Goal: Book appointment/travel/reservation

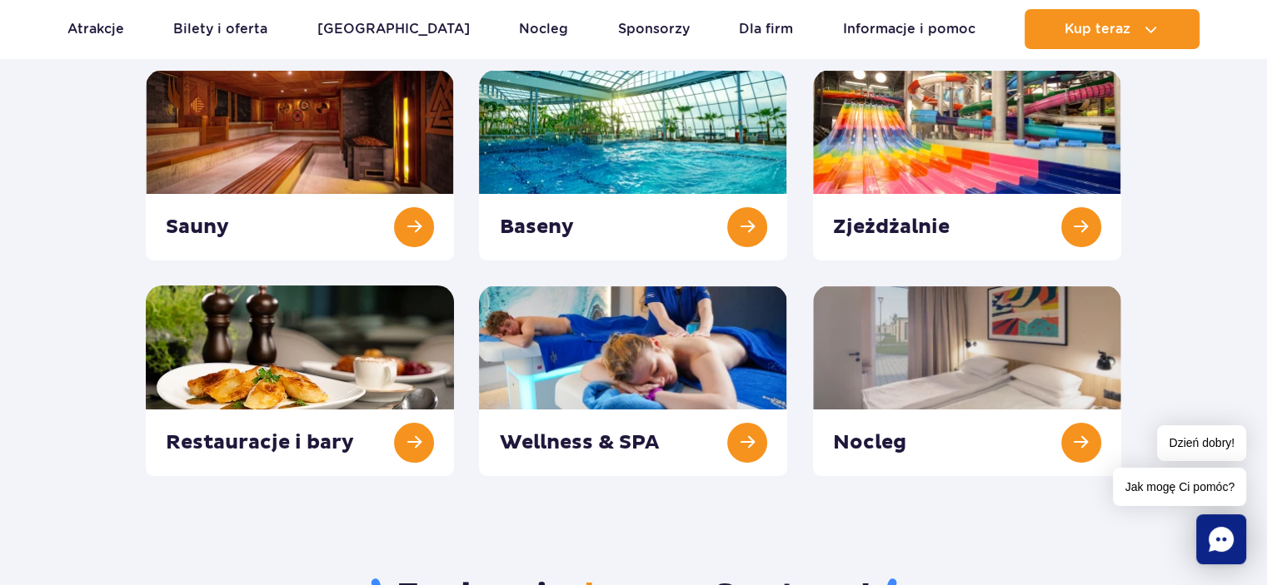
scroll to position [83, 0]
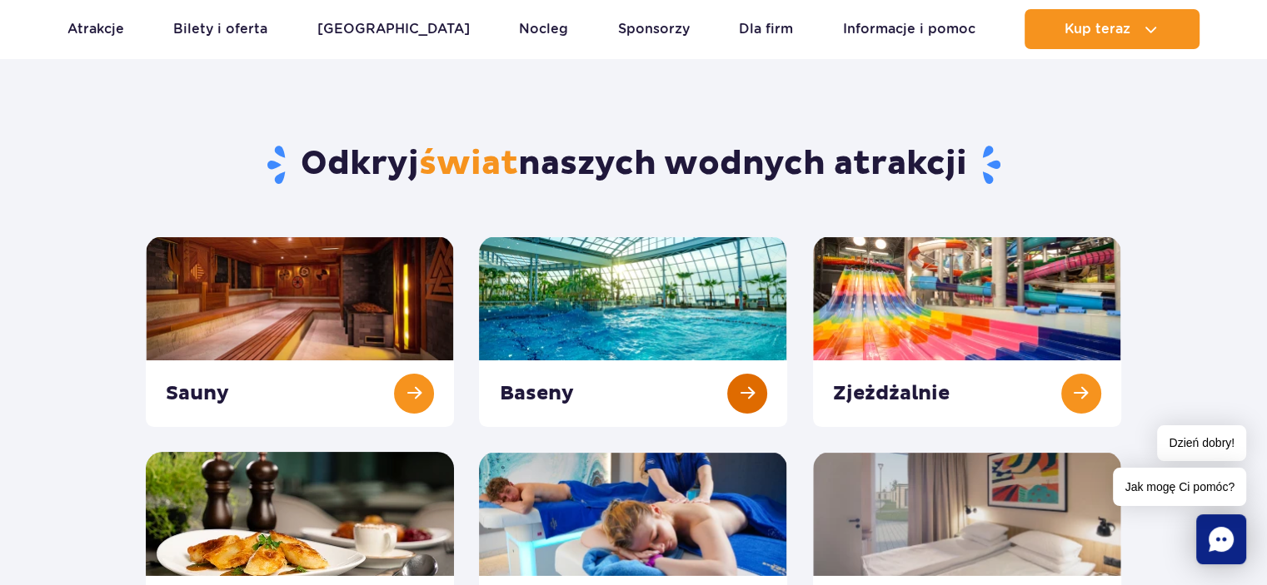
click at [749, 393] on link at bounding box center [633, 331] width 308 height 191
click at [916, 394] on link at bounding box center [967, 331] width 308 height 191
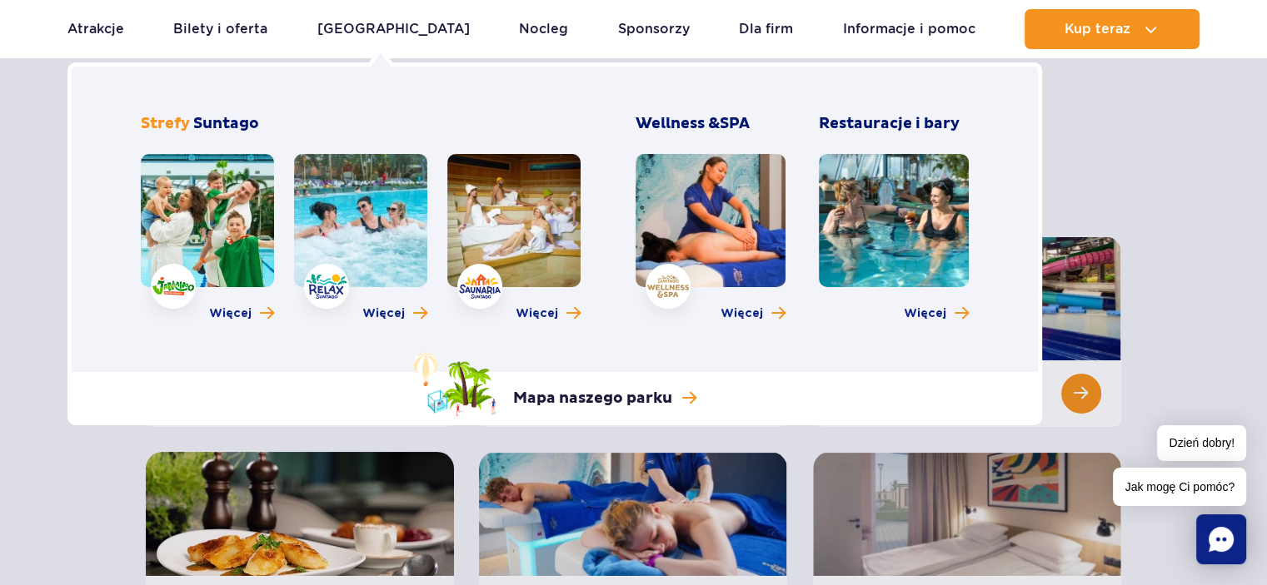
click at [535, 229] on link at bounding box center [513, 220] width 133 height 133
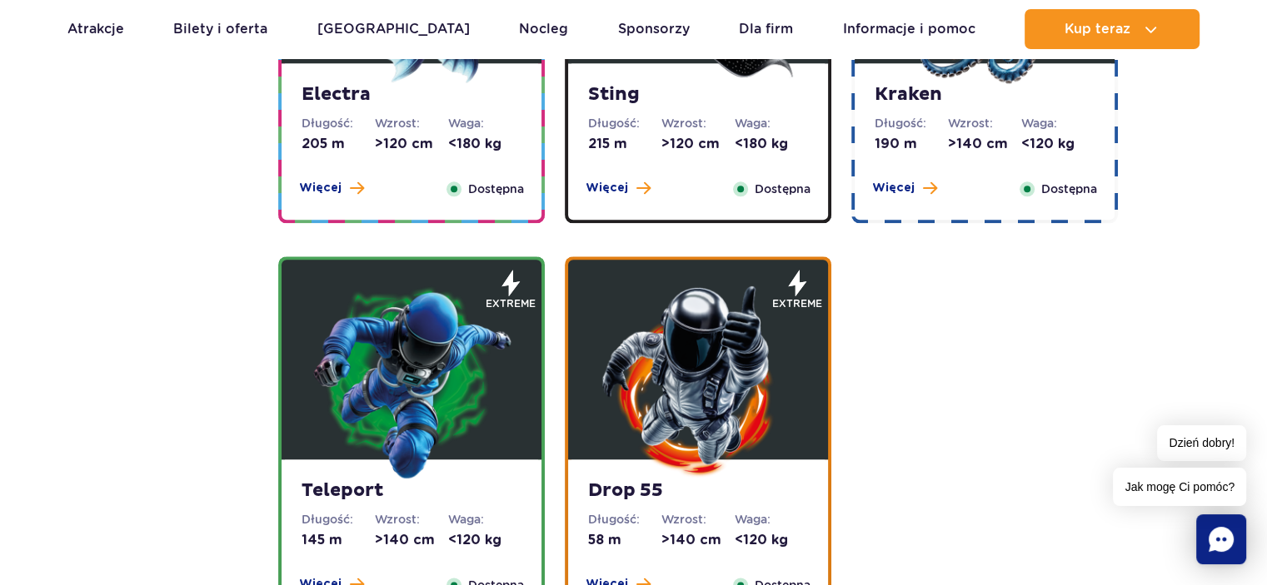
scroll to position [1499, 0]
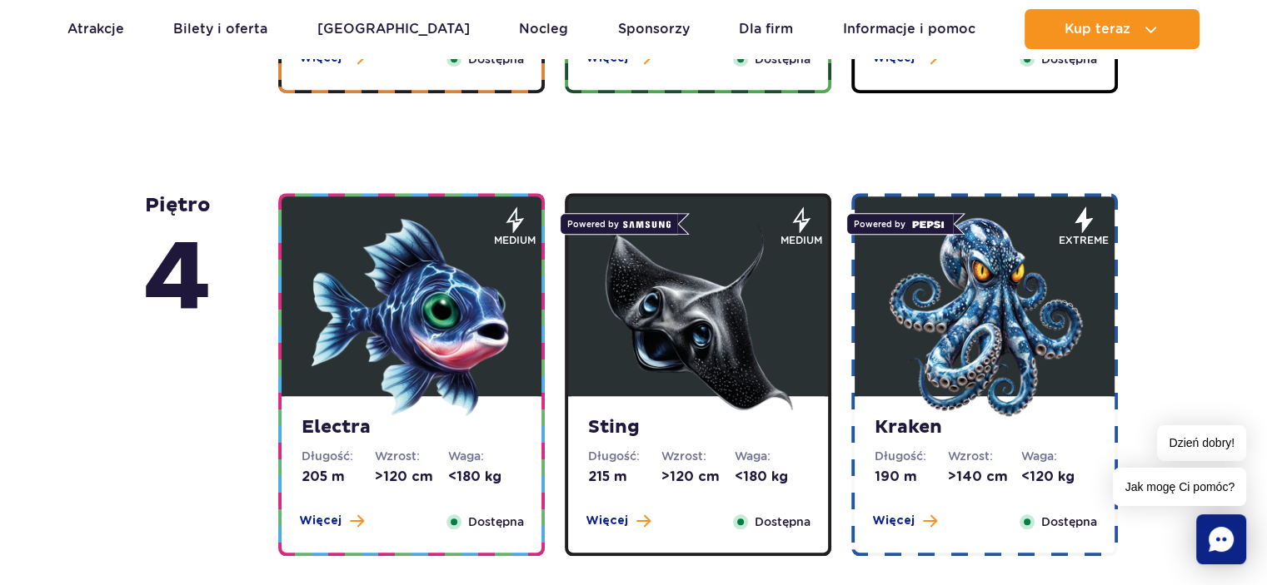
click at [423, 347] on img at bounding box center [411, 317] width 200 height 200
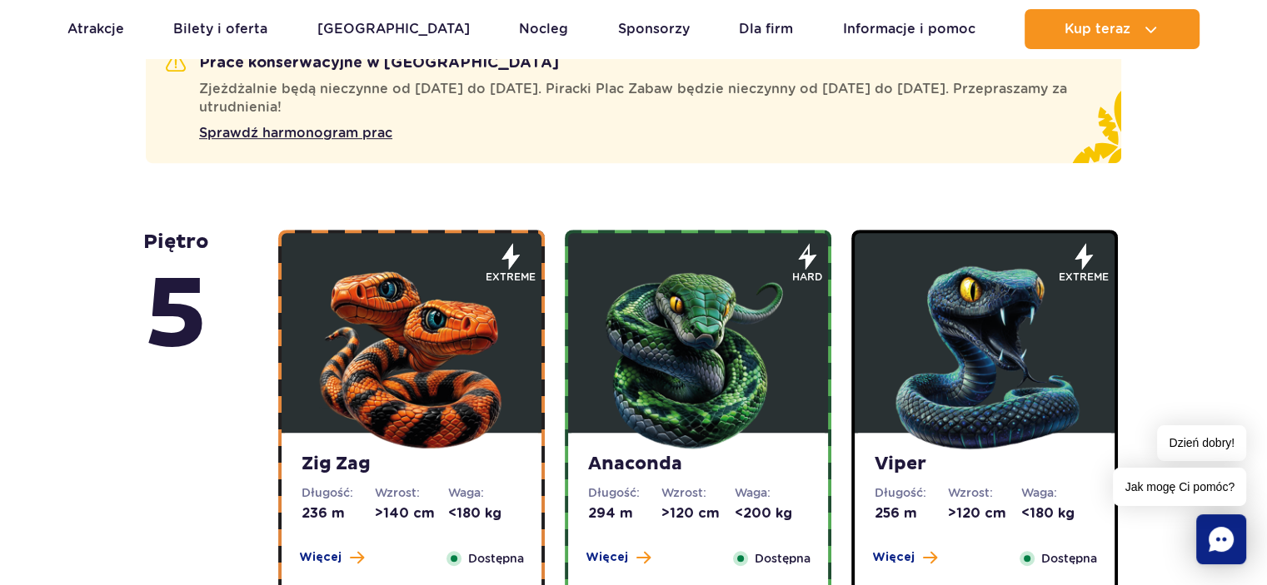
scroll to position [993, 0]
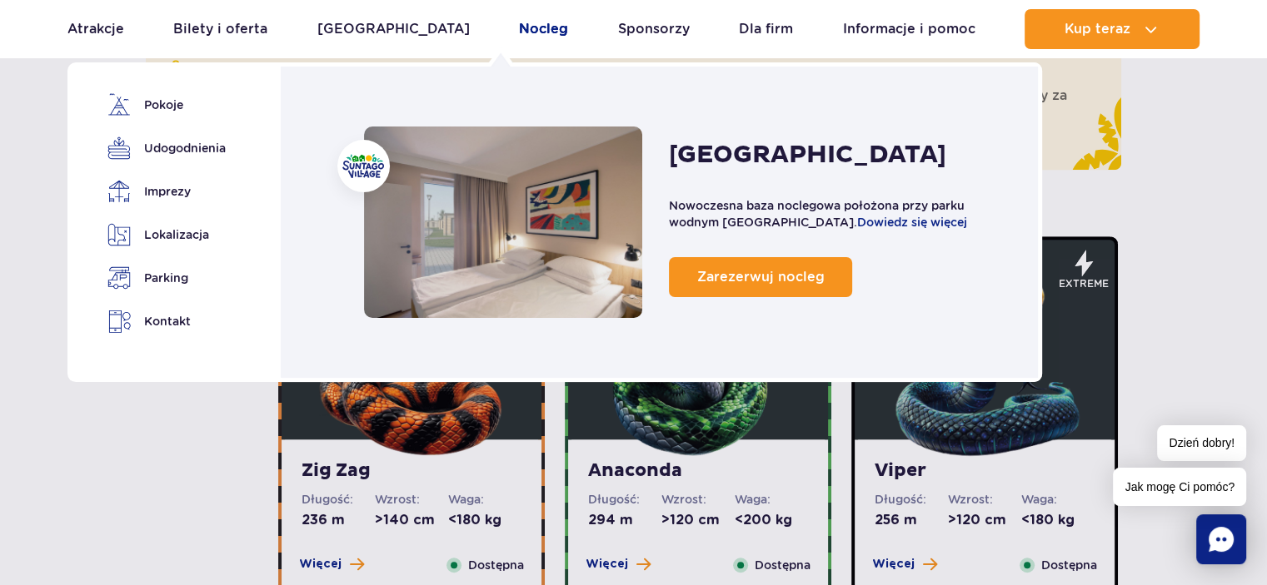
click at [519, 31] on link "Nocleg" at bounding box center [543, 29] width 49 height 40
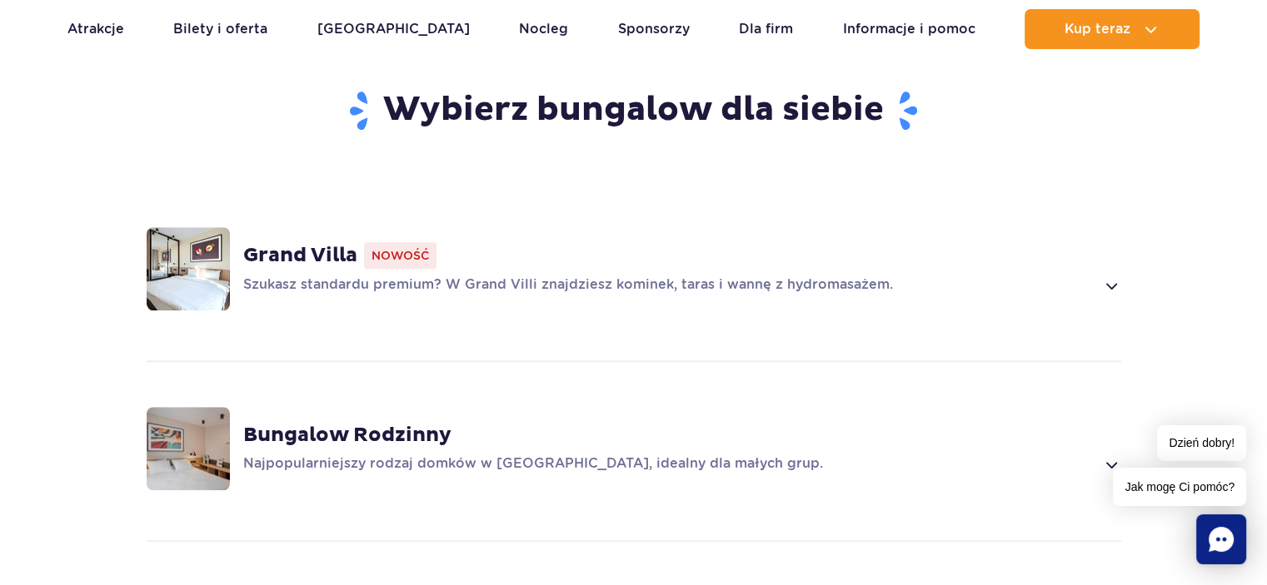
scroll to position [1166, 0]
click at [183, 249] on img at bounding box center [188, 267] width 83 height 83
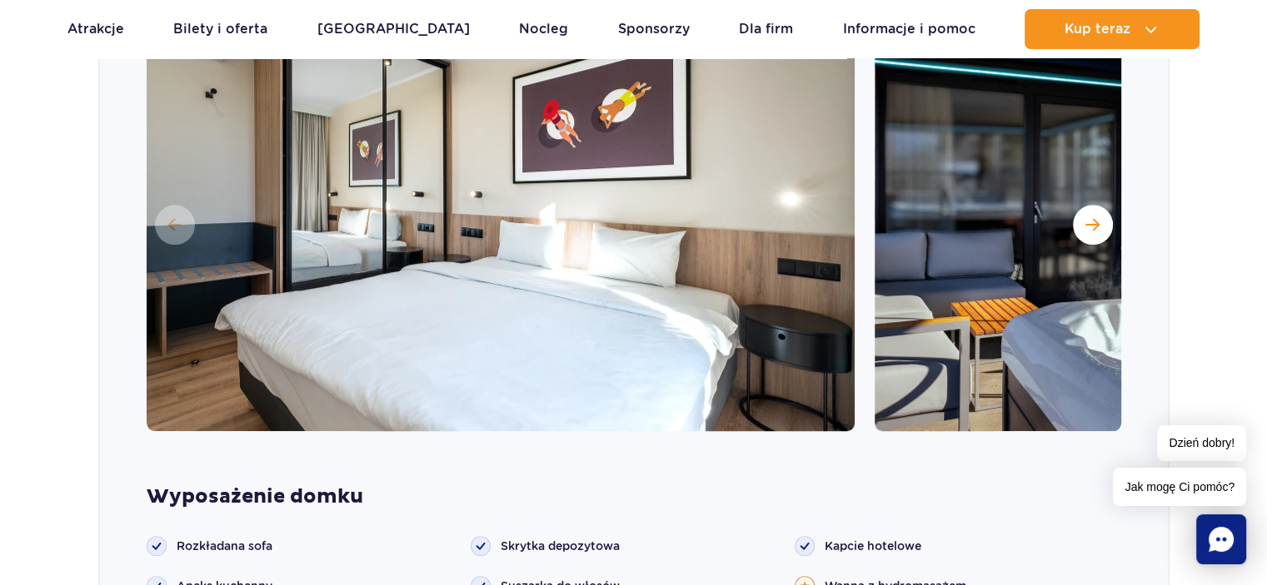
scroll to position [1409, 0]
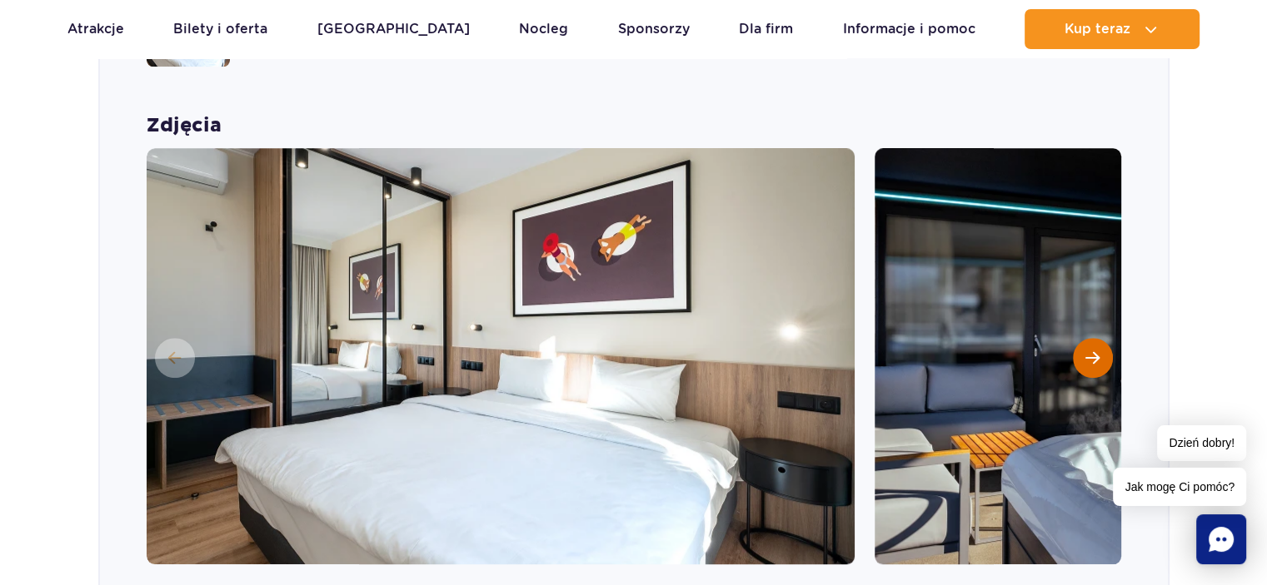
click at [1096, 351] on span "Następny slajd" at bounding box center [1092, 358] width 14 height 15
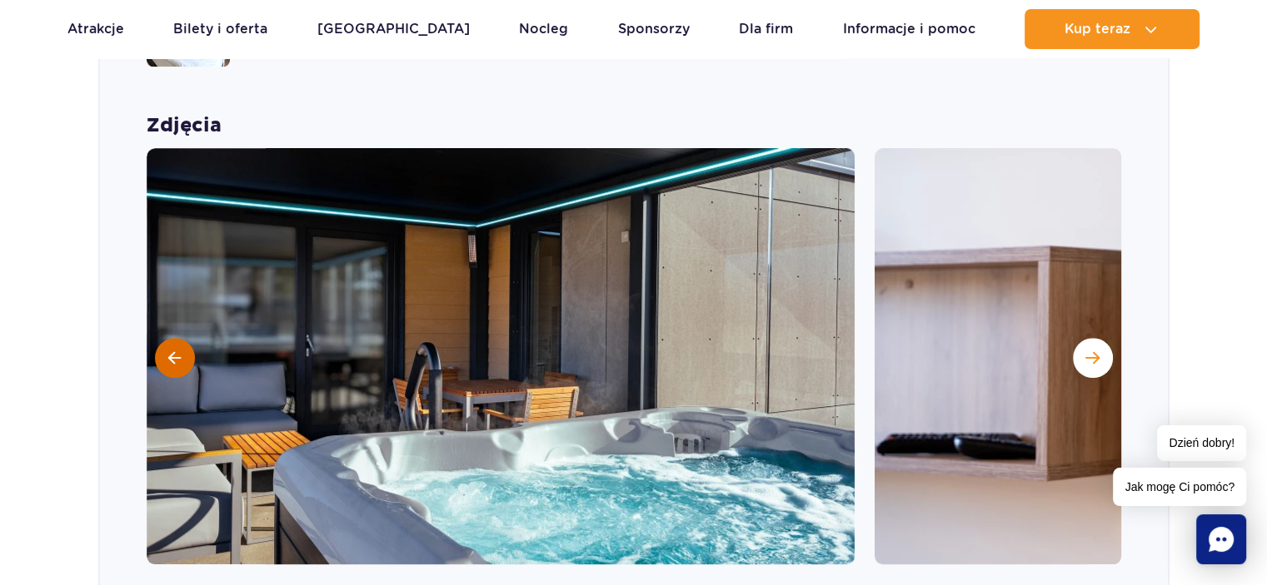
click at [172, 351] on span at bounding box center [174, 358] width 12 height 15
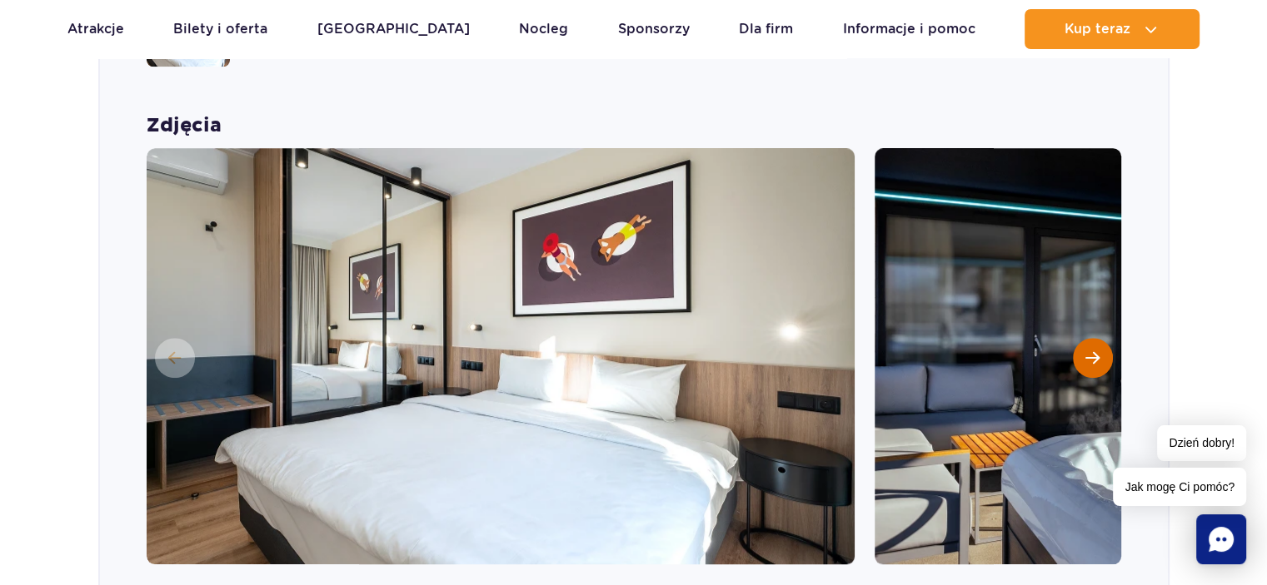
click at [1096, 351] on span "Następny slajd" at bounding box center [1092, 358] width 14 height 15
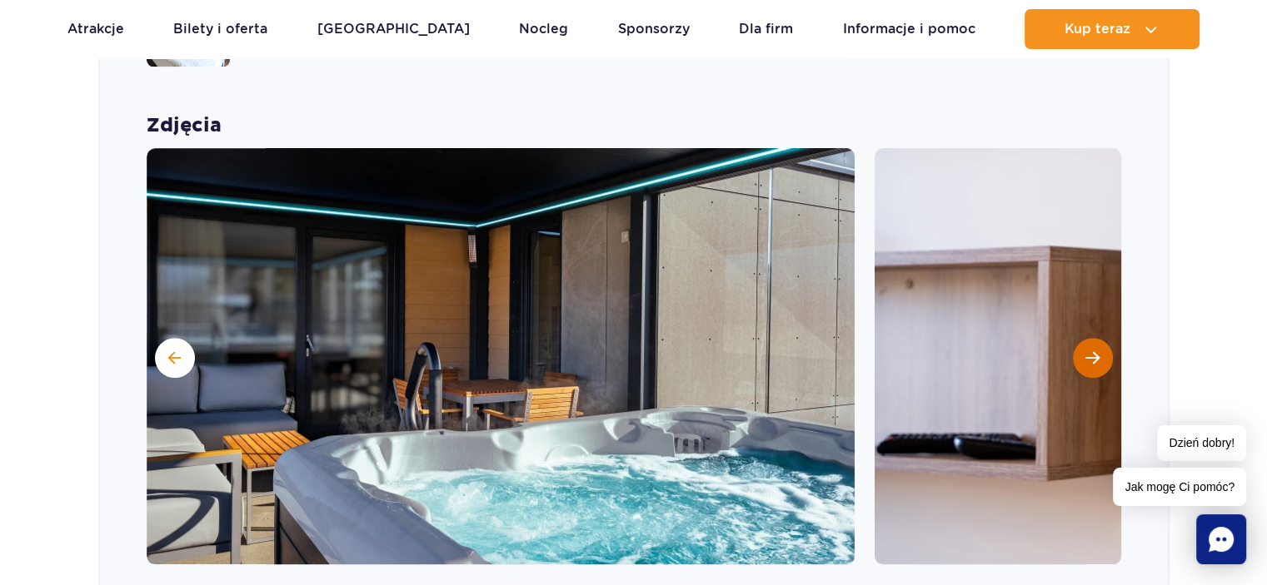
click at [1096, 351] on span "Następny slajd" at bounding box center [1092, 358] width 14 height 15
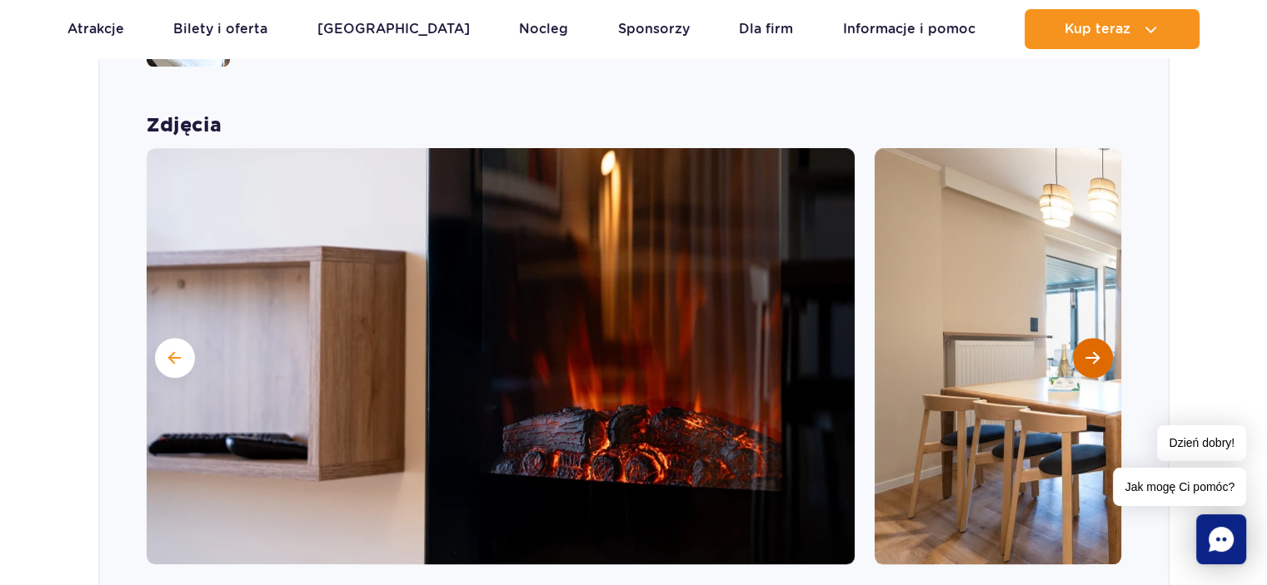
click at [1096, 351] on span "Następny slajd" at bounding box center [1092, 358] width 14 height 15
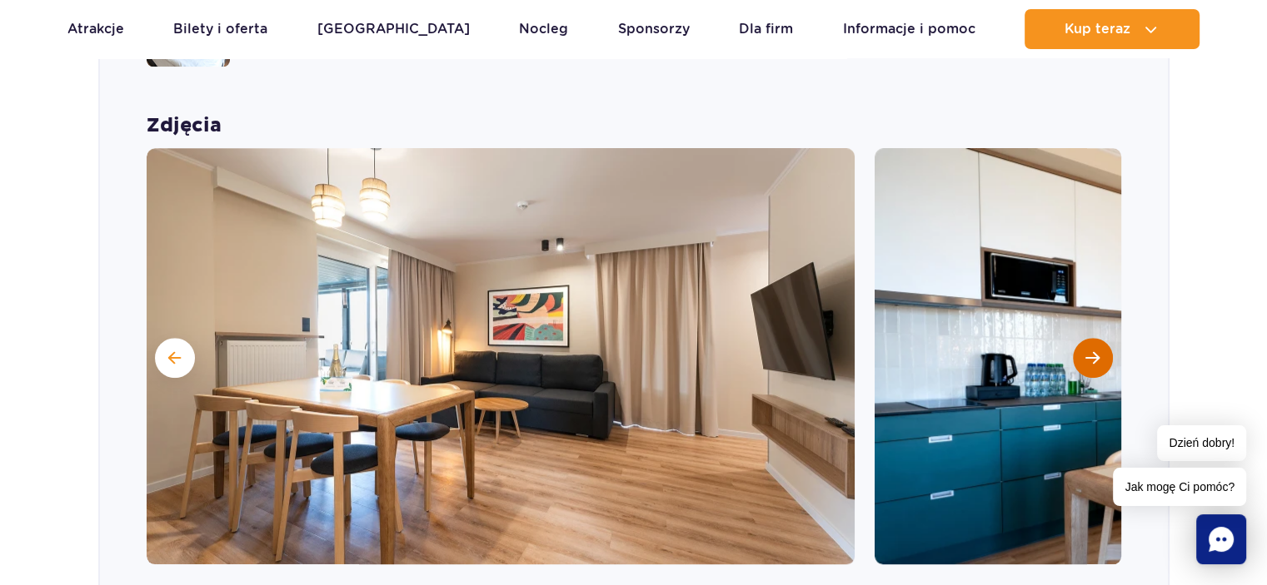
click at [1096, 351] on span "Następny slajd" at bounding box center [1092, 358] width 14 height 15
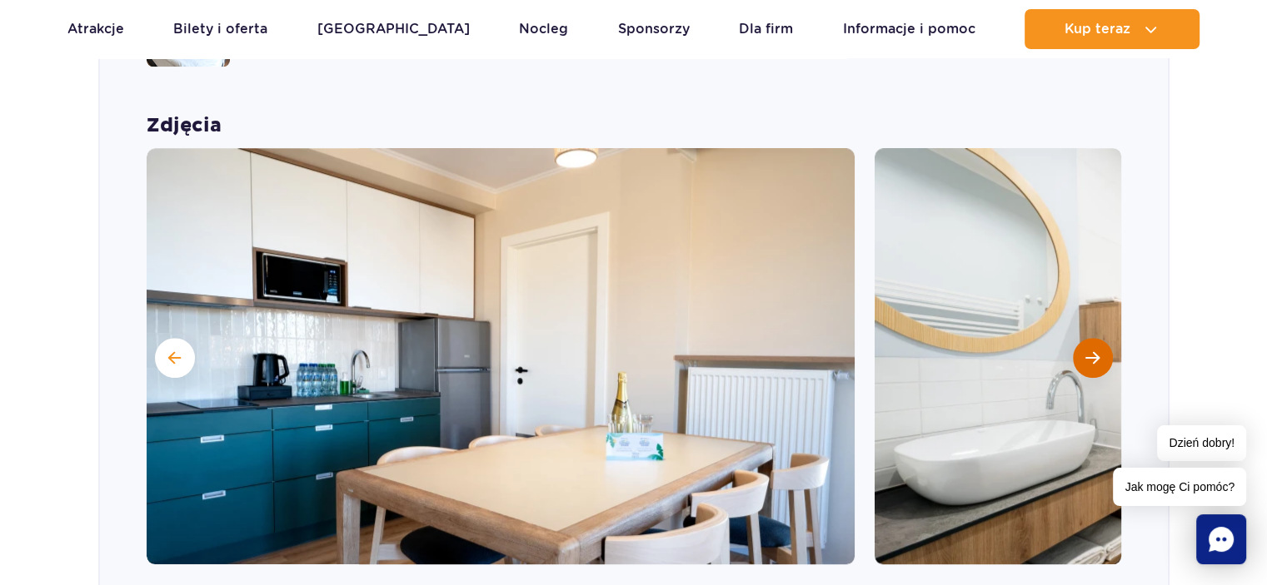
click at [1096, 351] on span "Następny slajd" at bounding box center [1092, 358] width 14 height 15
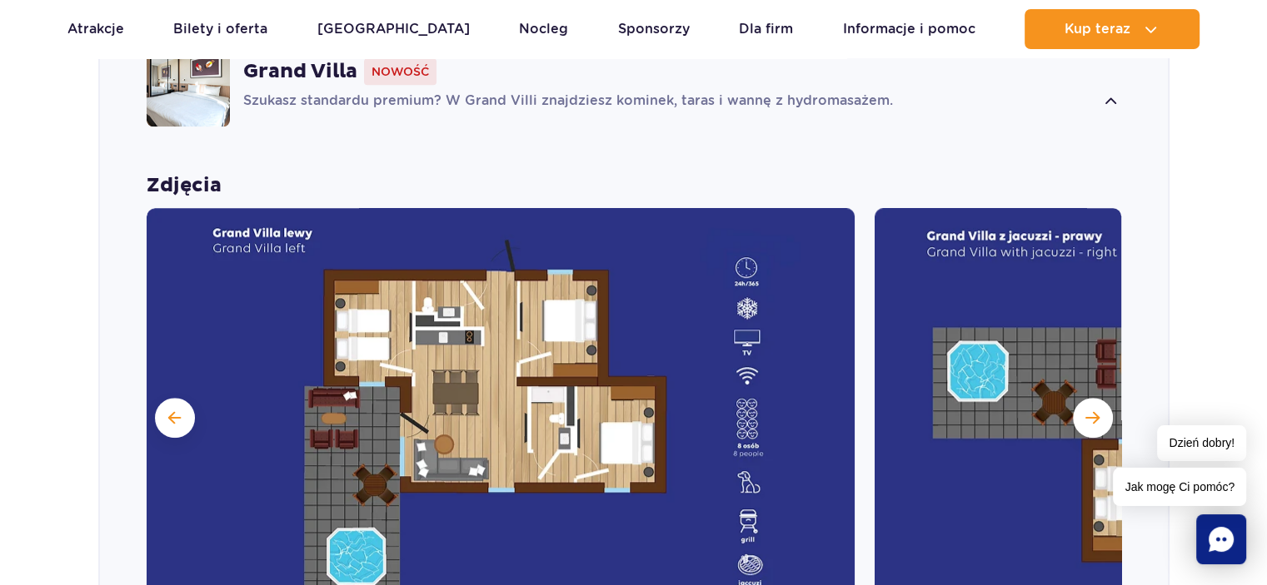
scroll to position [1159, 0]
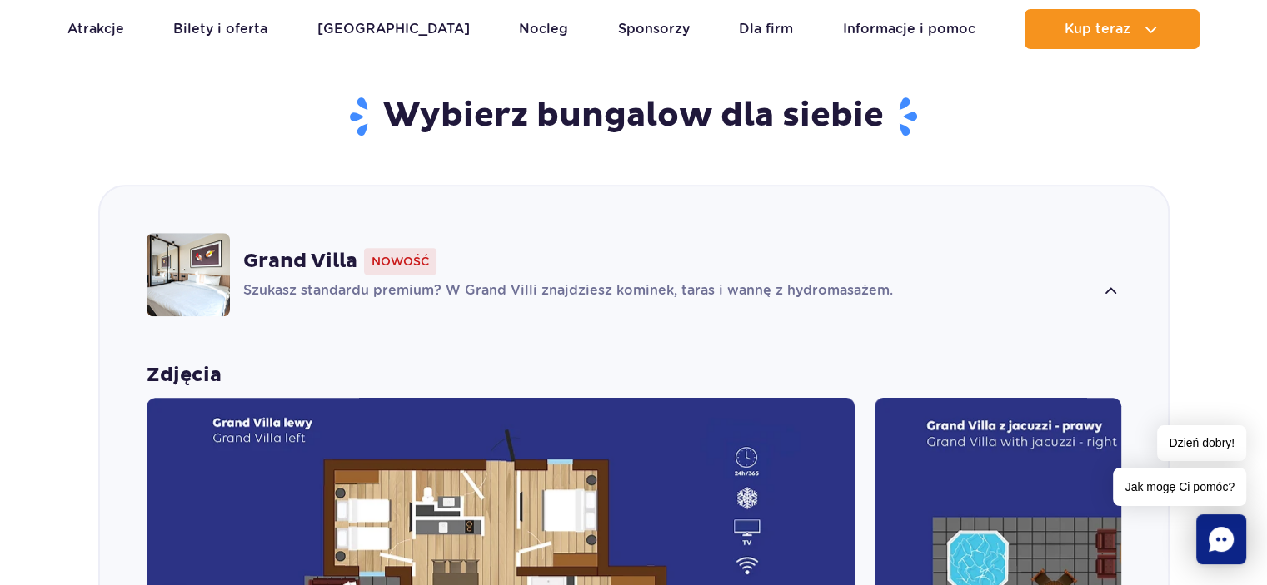
click at [303, 249] on strong "Grand Villa" at bounding box center [300, 261] width 114 height 25
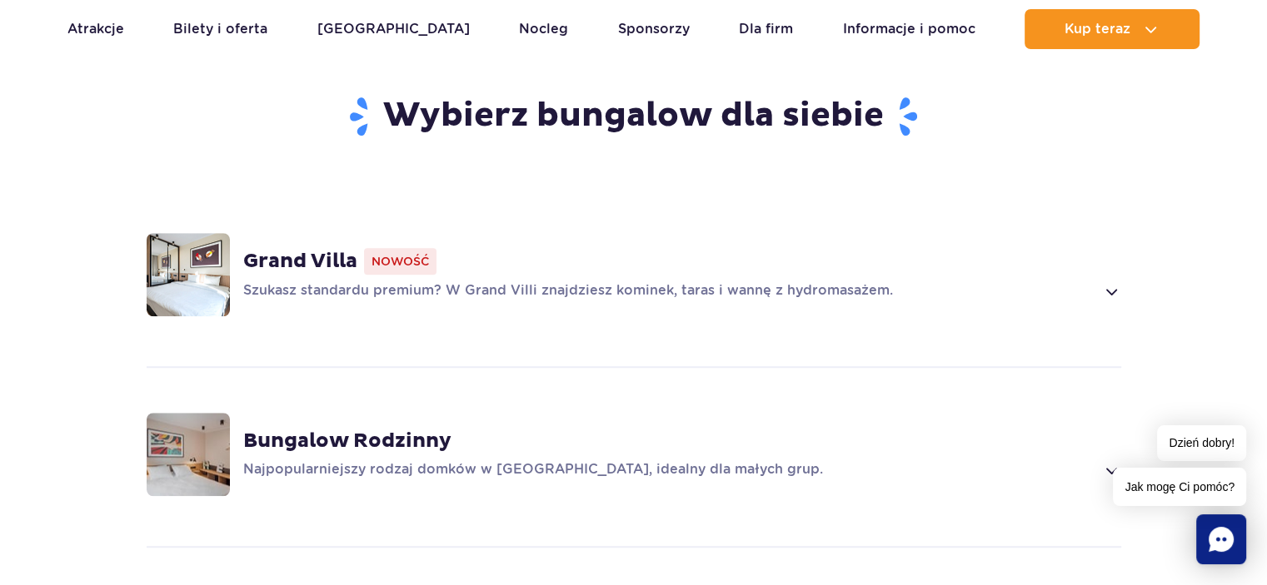
click at [1111, 281] on span at bounding box center [1110, 291] width 19 height 20
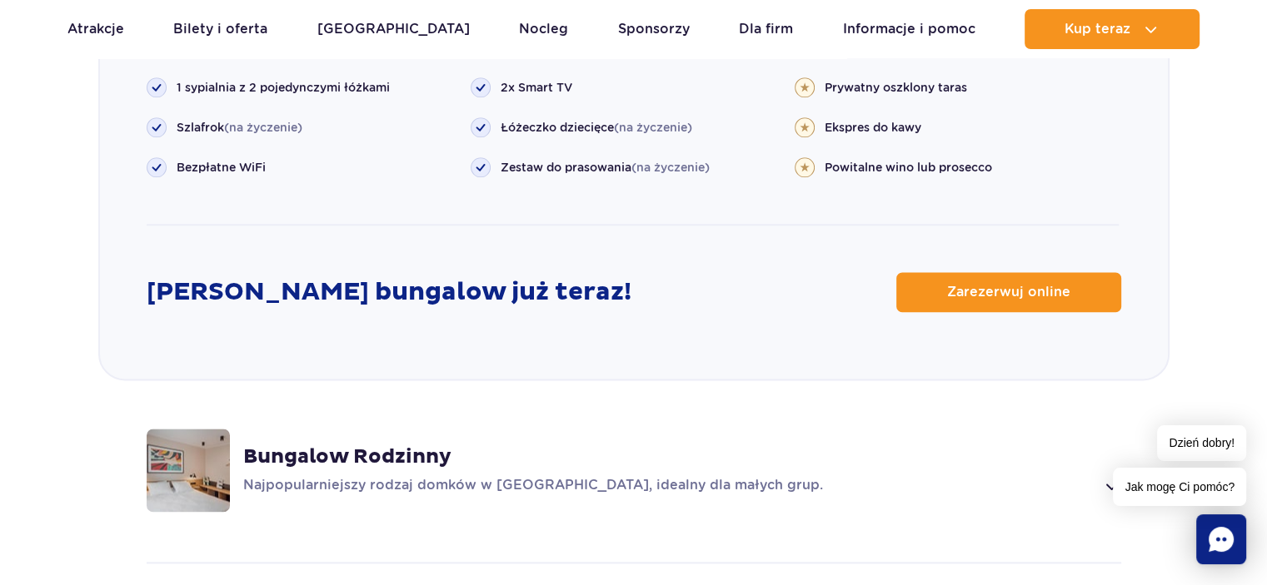
scroll to position [2158, 0]
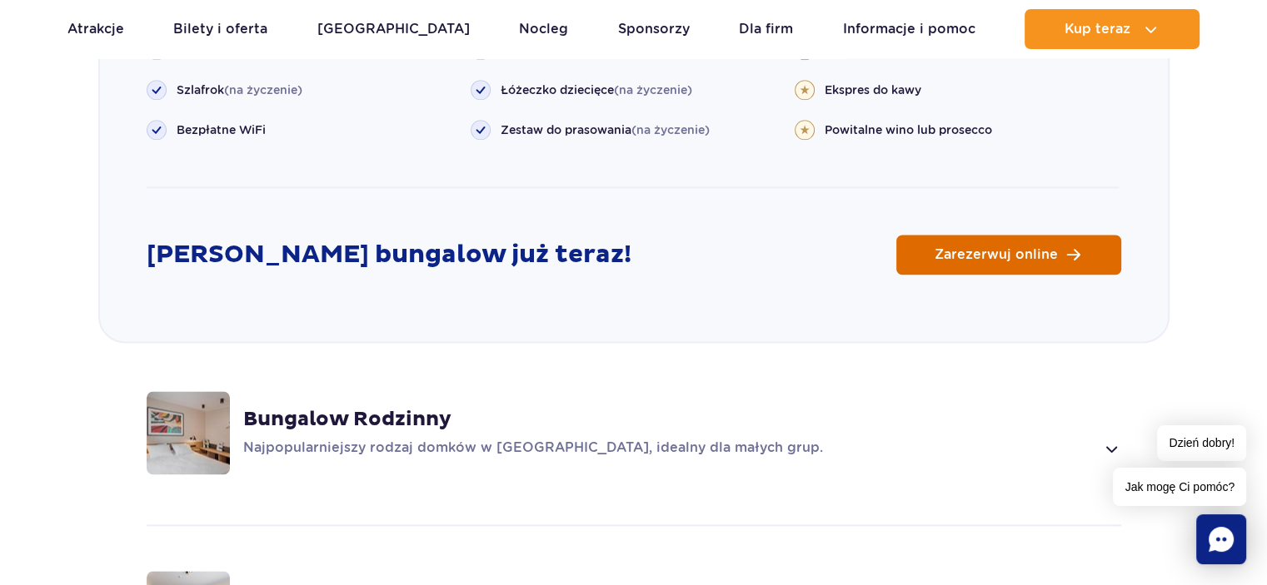
click at [991, 248] on span "Zarezerwuj online" at bounding box center [995, 254] width 123 height 13
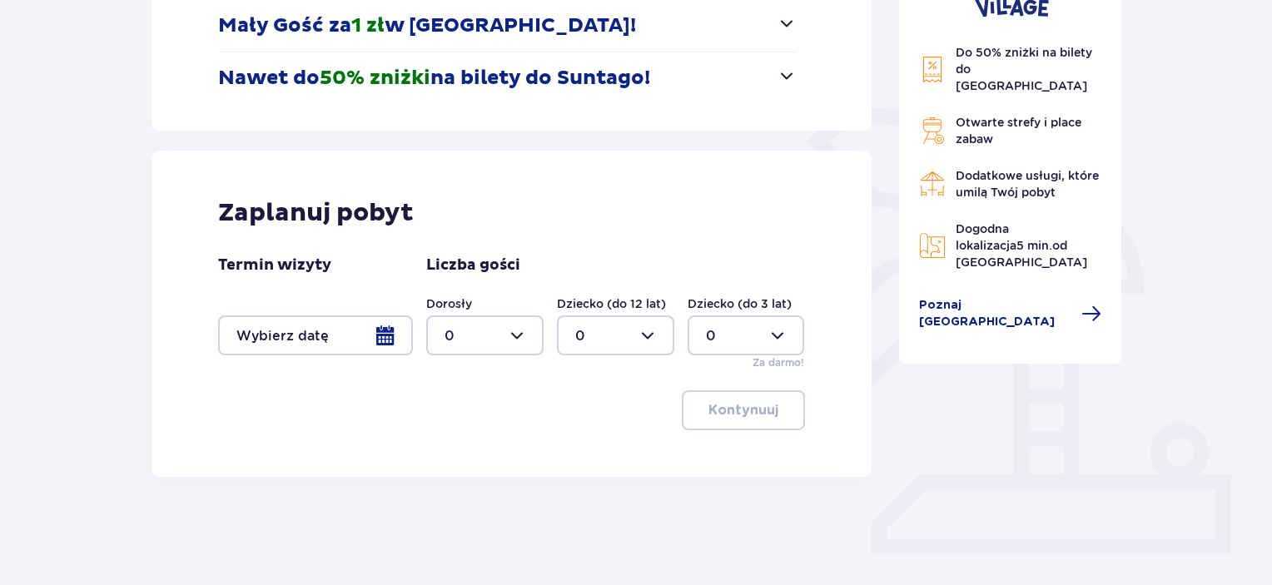
scroll to position [333, 0]
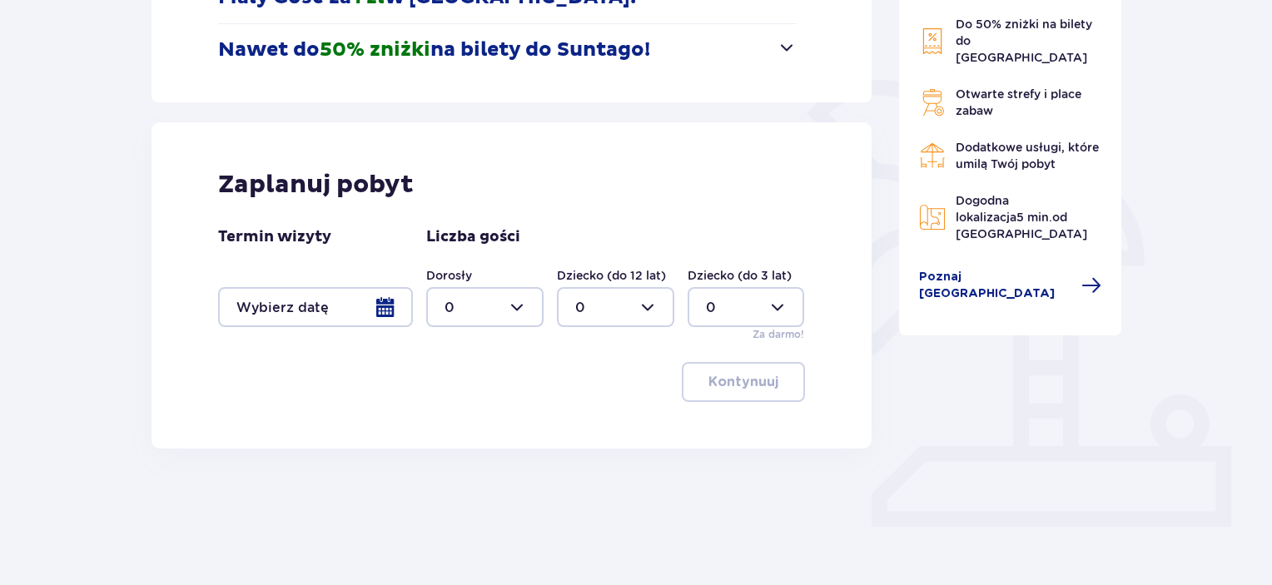
click at [520, 306] on div at bounding box center [484, 307] width 117 height 40
click at [454, 427] on div "2" at bounding box center [485, 428] width 81 height 18
type input "2"
click at [383, 311] on div at bounding box center [315, 307] width 195 height 40
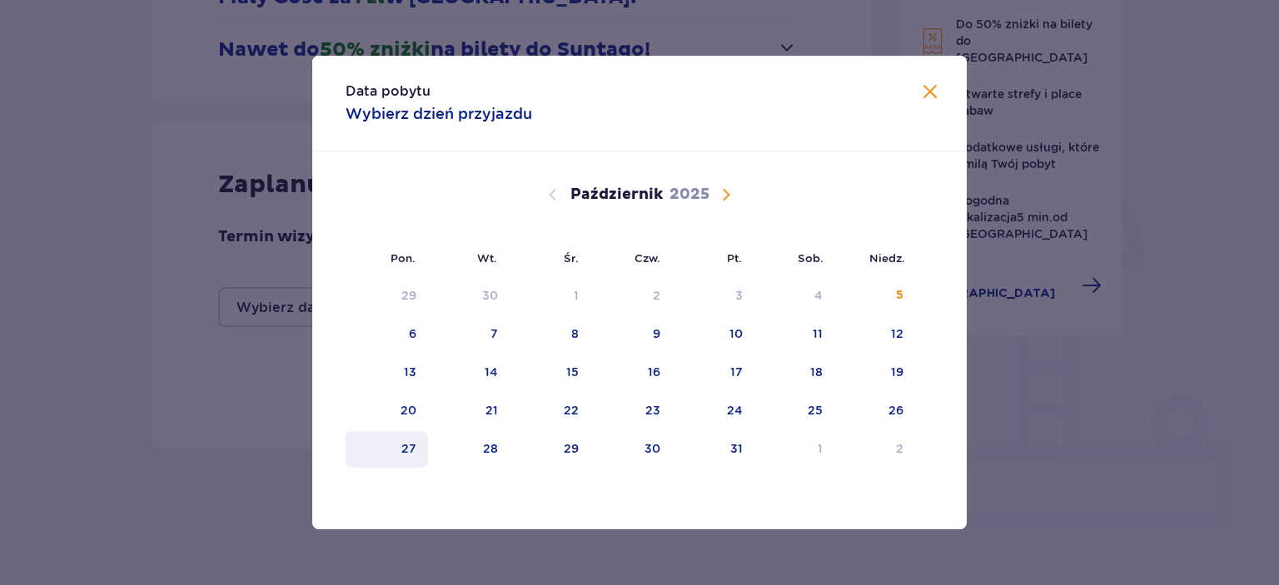
click at [408, 448] on div "27" at bounding box center [408, 448] width 15 height 17
click at [490, 450] on div "28" at bounding box center [490, 448] width 15 height 17
type input "27.10.25 - 28.10.25"
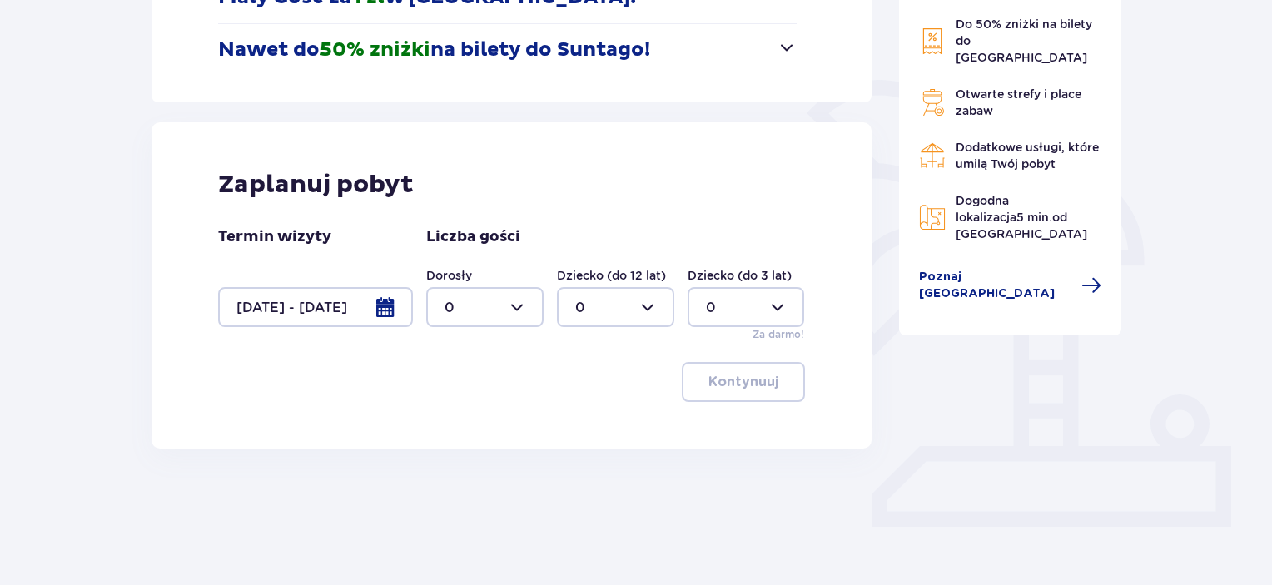
click at [520, 308] on div at bounding box center [484, 307] width 117 height 40
click at [446, 416] on span "2" at bounding box center [485, 428] width 114 height 35
click at [739, 389] on p "Kontynuuj" at bounding box center [744, 382] width 70 height 18
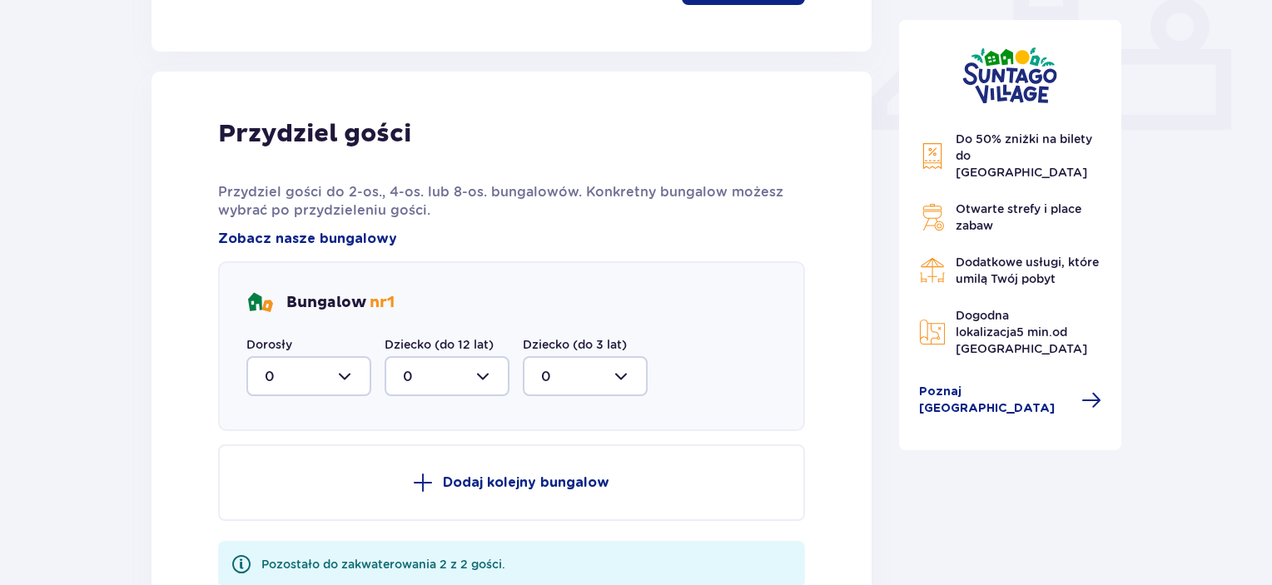
scroll to position [437, 0]
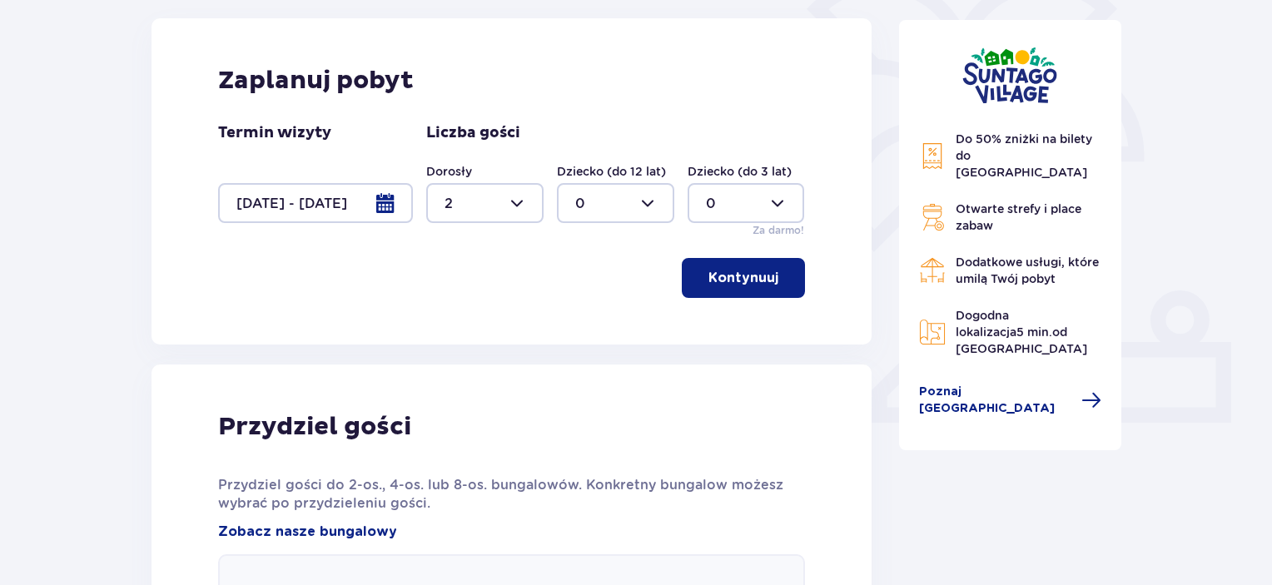
click at [745, 272] on p "Kontynuuj" at bounding box center [744, 278] width 70 height 18
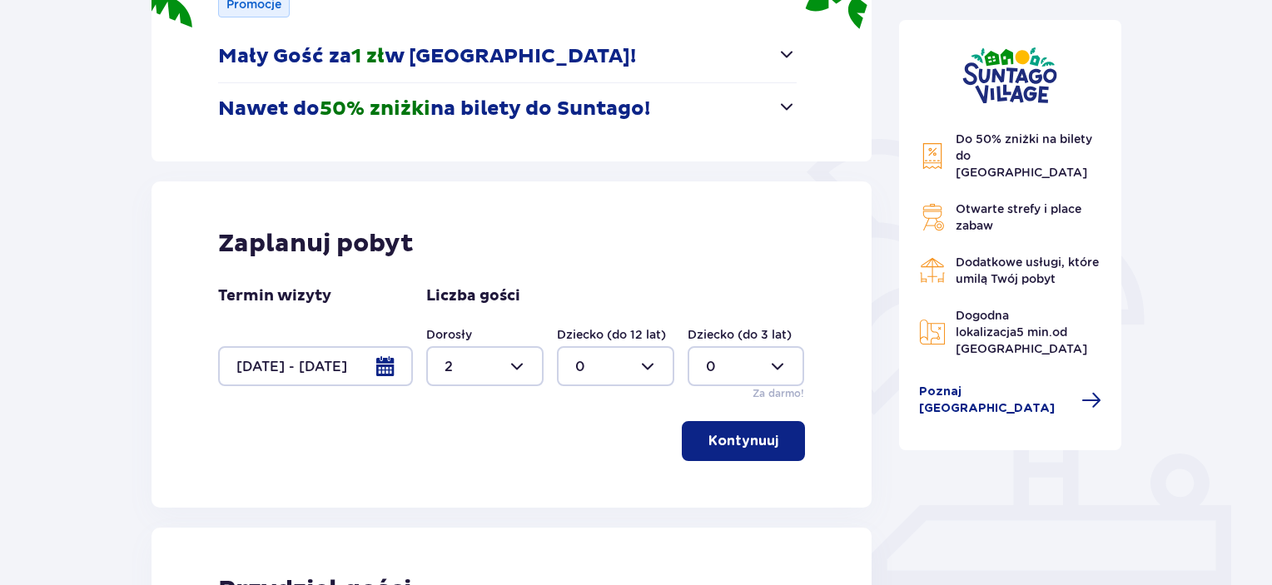
scroll to position [271, 0]
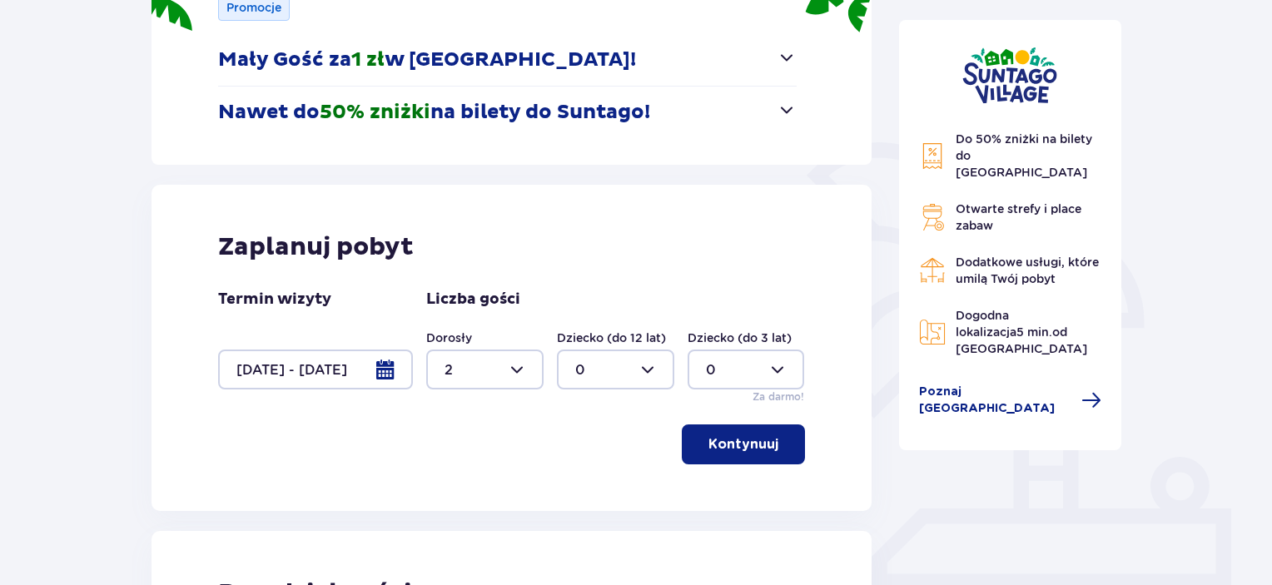
click at [523, 366] on div at bounding box center [484, 370] width 117 height 40
click at [450, 450] on div "1" at bounding box center [485, 455] width 81 height 18
type input "1"
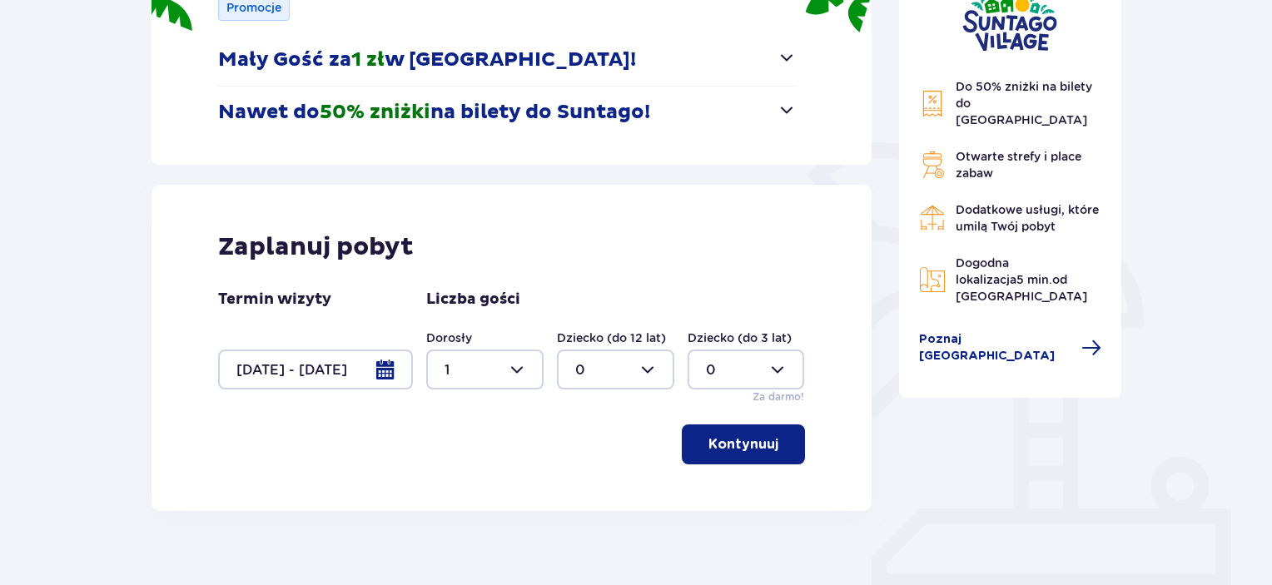
click at [729, 440] on p "Kontynuuj" at bounding box center [744, 444] width 70 height 18
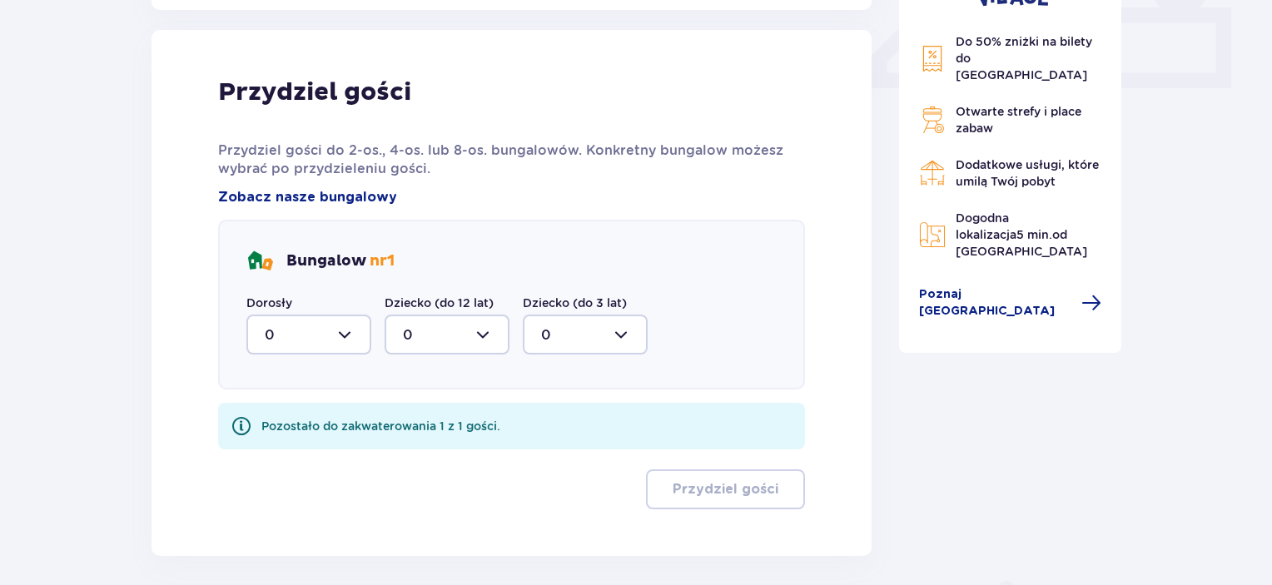
scroll to position [781, 0]
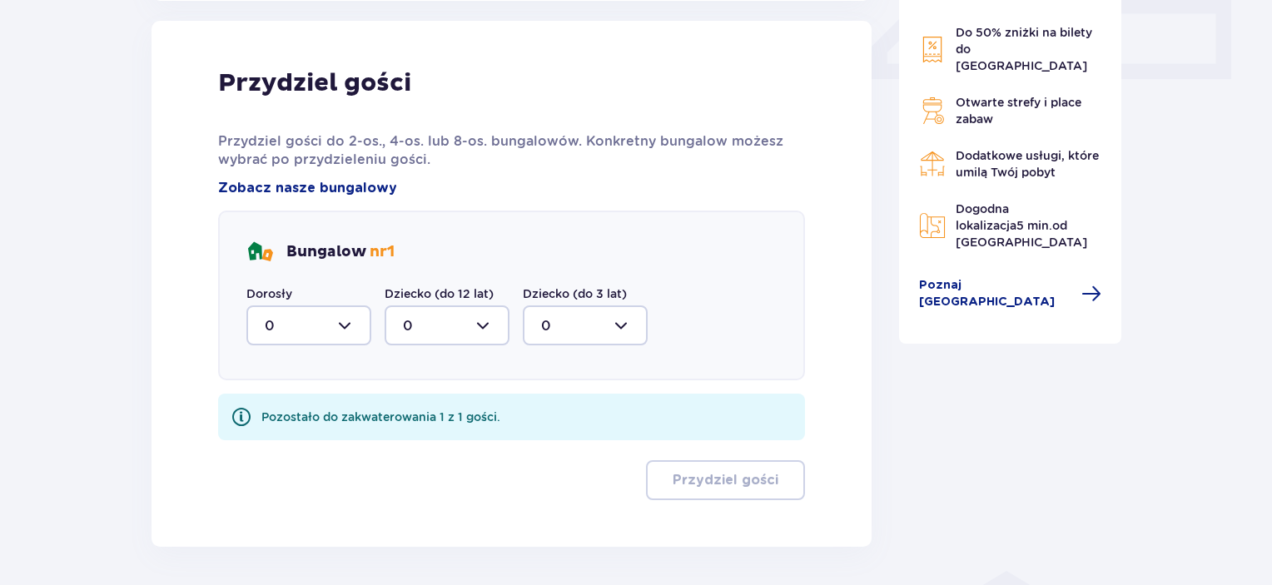
click at [350, 321] on div at bounding box center [308, 326] width 125 height 40
click at [276, 409] on div "1" at bounding box center [309, 411] width 88 height 18
type input "1"
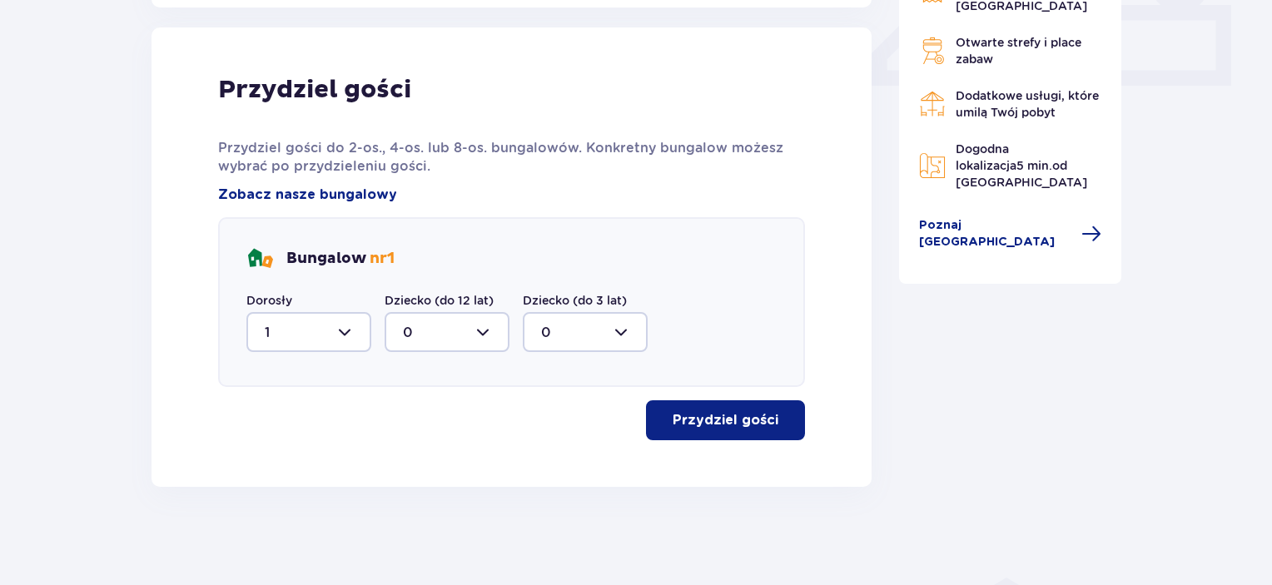
click at [729, 419] on p "Przydziel gości" at bounding box center [726, 420] width 106 height 18
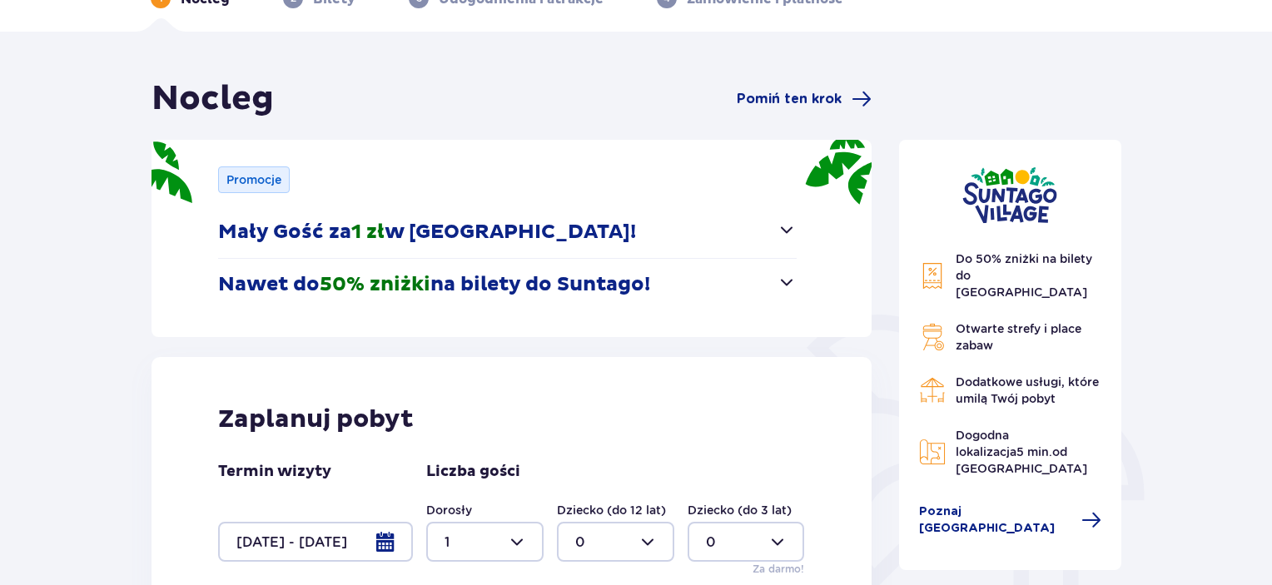
scroll to position [47, 0]
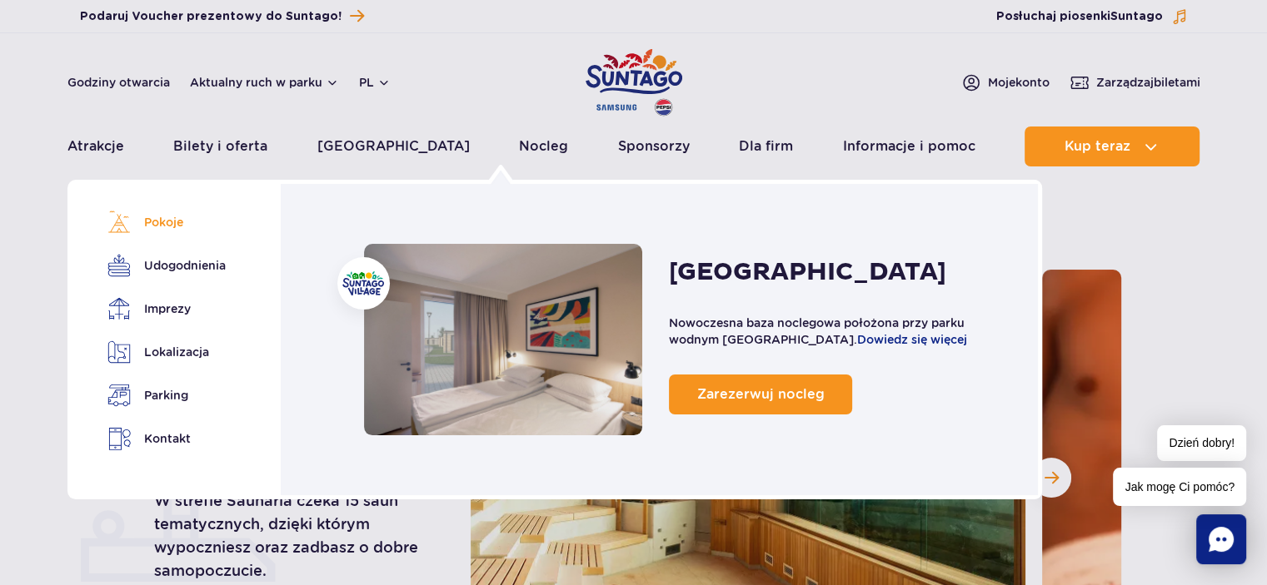
click at [162, 222] on link "Pokoje" at bounding box center [163, 222] width 112 height 23
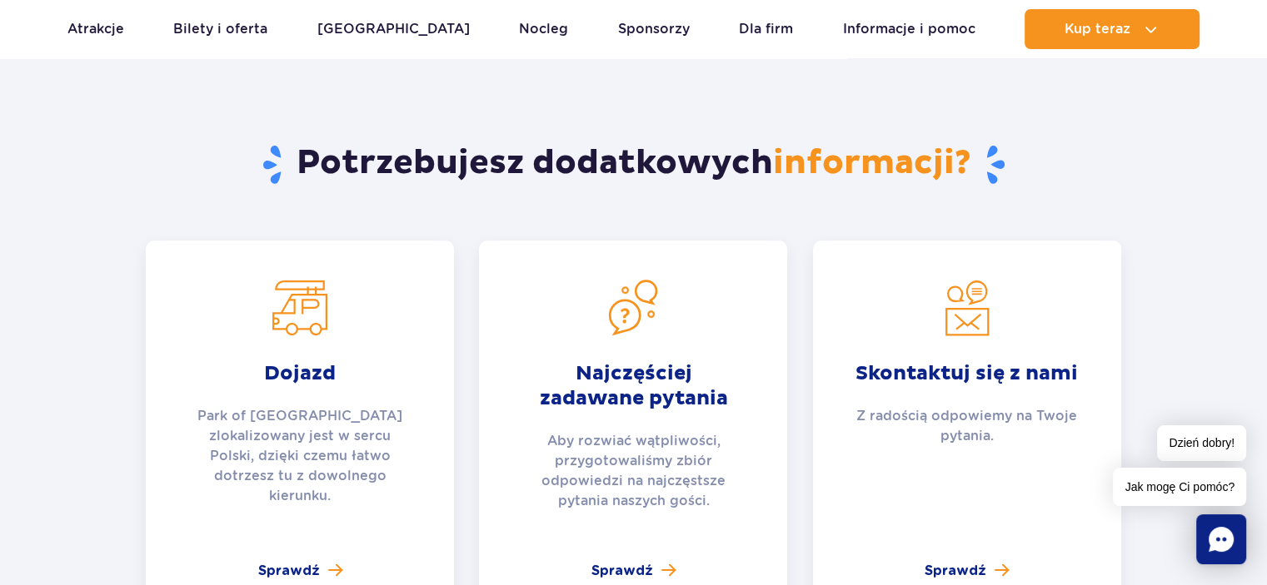
scroll to position [5538, 0]
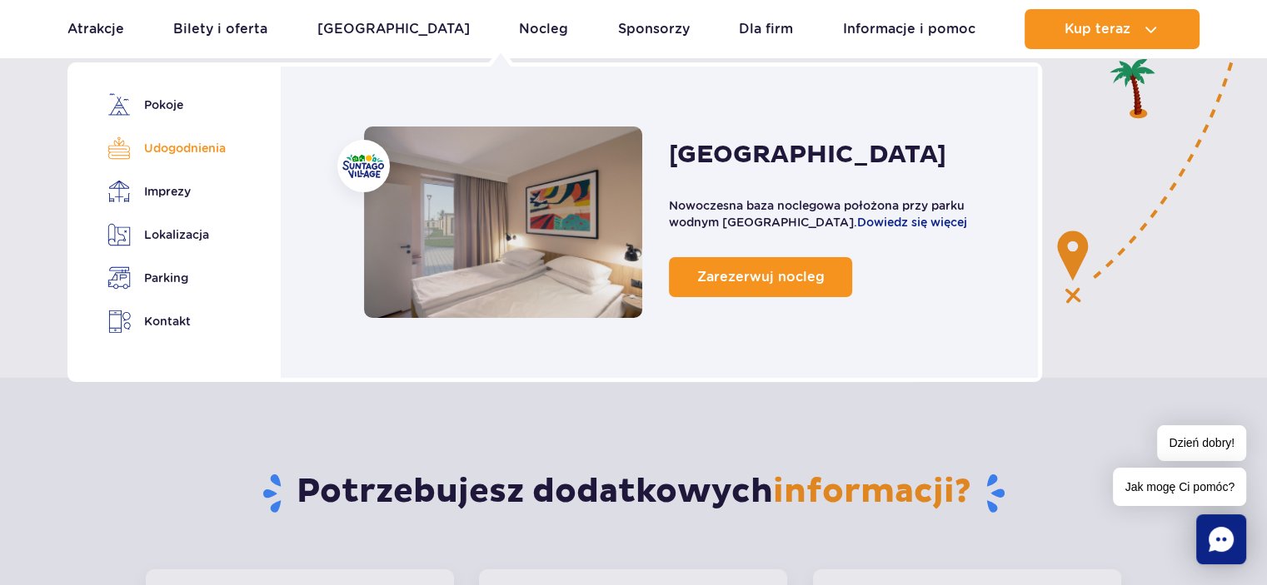
click at [192, 152] on link "Udogodnienia" at bounding box center [163, 148] width 112 height 23
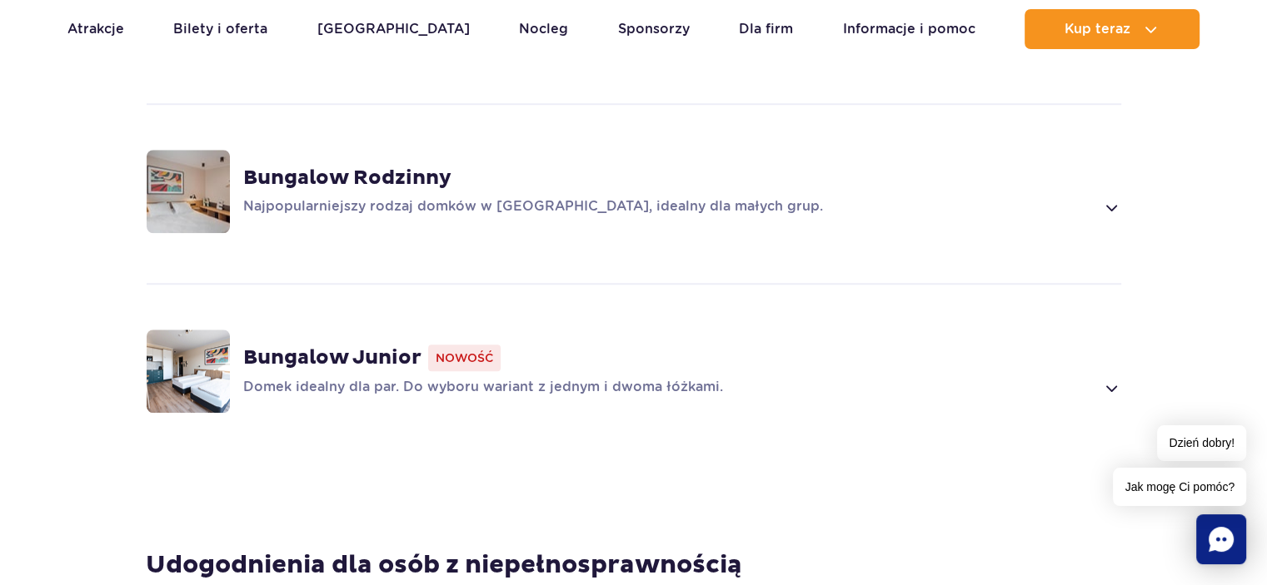
scroll to position [1089, 0]
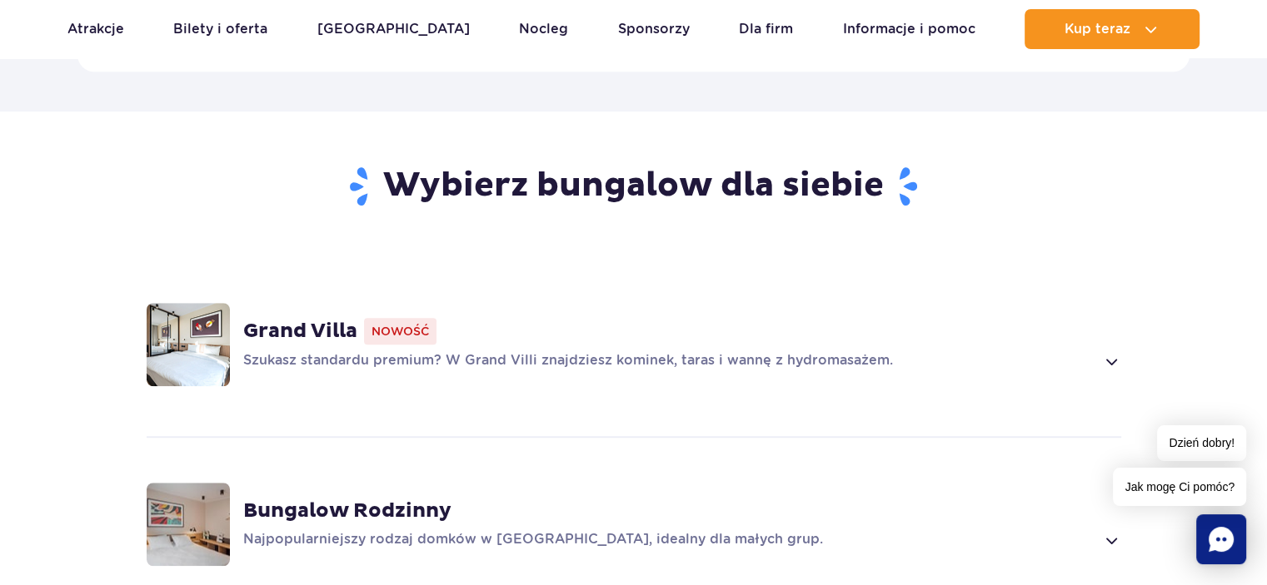
click at [197, 311] on img at bounding box center [188, 344] width 83 height 83
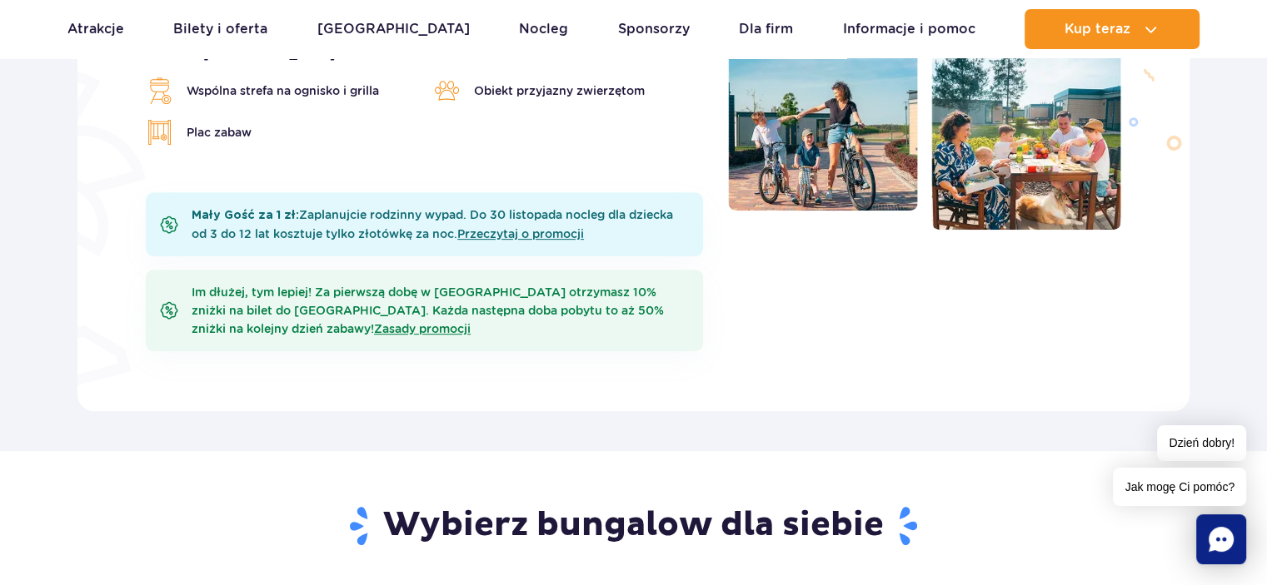
scroll to position [576, 0]
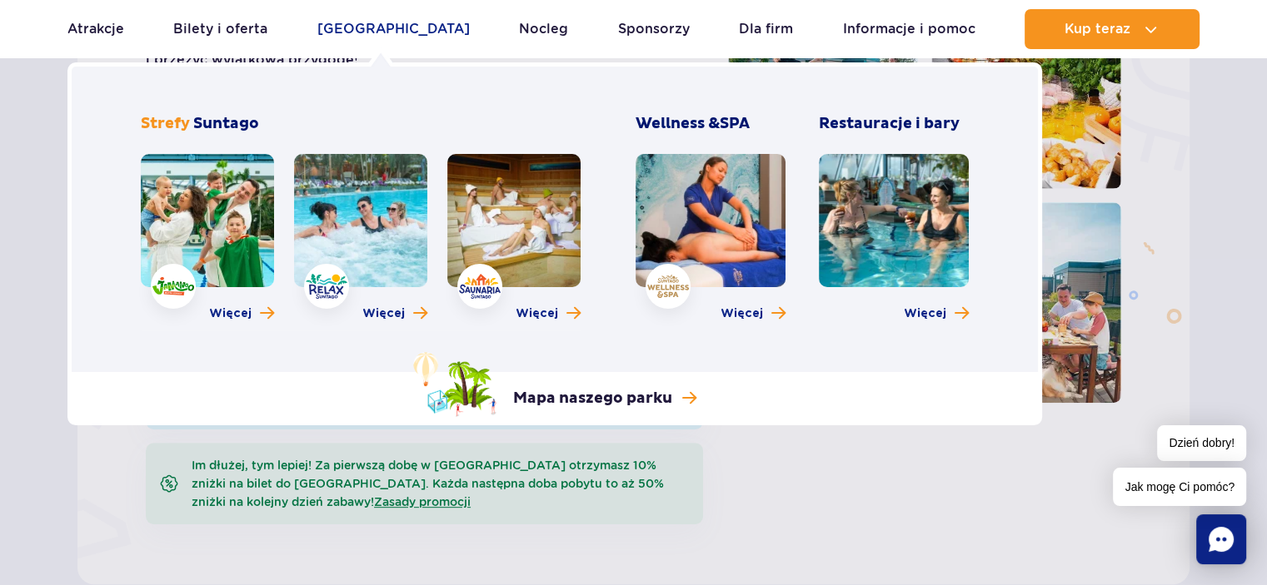
click at [372, 30] on link "[GEOGRAPHIC_DATA]" at bounding box center [393, 29] width 152 height 40
